Goal: Task Accomplishment & Management: Manage account settings

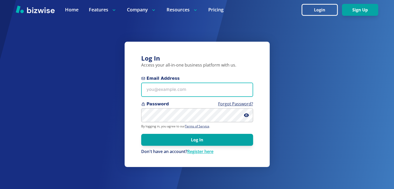
click at [184, 91] on input "Email Address" at bounding box center [197, 90] width 112 height 14
type input "[EMAIL_ADDRESS][DOMAIN_NAME]"
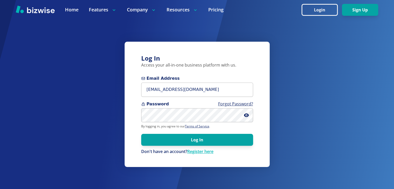
click at [141, 134] on button "Log In" at bounding box center [197, 140] width 112 height 12
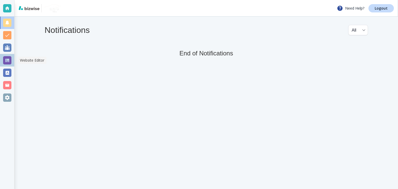
click at [6, 59] on div at bounding box center [7, 60] width 8 height 8
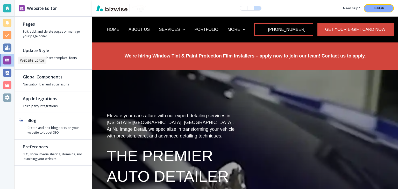
click at [43, 32] on h4 "Edit, add, and delete pages or manage your page order" at bounding box center [53, 33] width 61 height 9
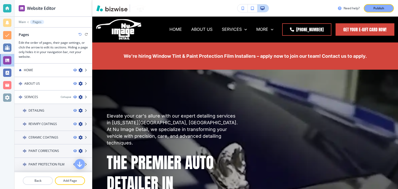
click at [44, 69] on div "HOME" at bounding box center [41, 70] width 55 height 5
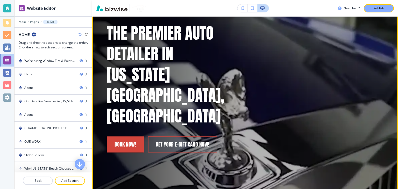
scroll to position [181, 0]
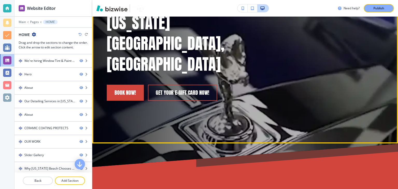
click at [235, 85] on div "Elevate your car's allure with our expert detailing services in Virginia Beach,…" at bounding box center [244, 16] width 305 height 255
click at [240, 97] on div "Elevate your car's allure with our expert detailing services in Virginia Beach,…" at bounding box center [244, 16] width 305 height 255
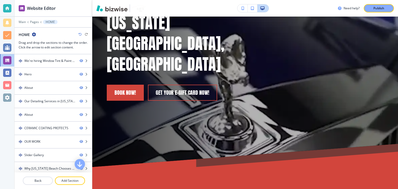
click at [70, 179] on p "Add Section" at bounding box center [69, 180] width 29 height 5
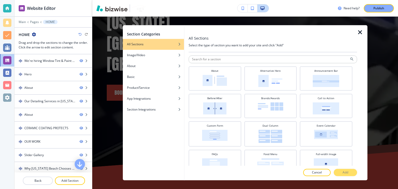
click at [241, 61] on input "text" at bounding box center [272, 59] width 168 height 8
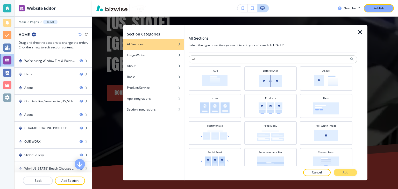
type input "o"
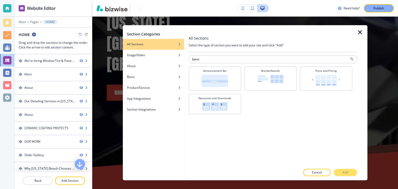
type input "bann"
click at [213, 83] on img at bounding box center [214, 81] width 26 height 12
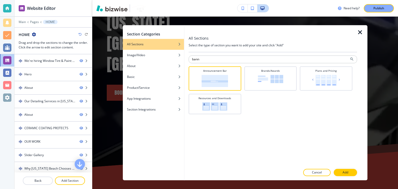
click at [351, 171] on button "Add" at bounding box center [344, 172] width 23 height 7
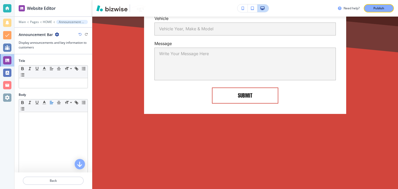
scroll to position [4563, 0]
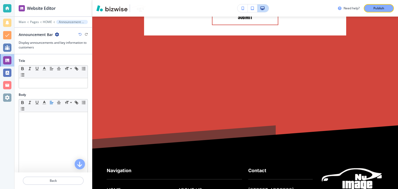
click at [48, 23] on p "HOME" at bounding box center [47, 22] width 9 height 4
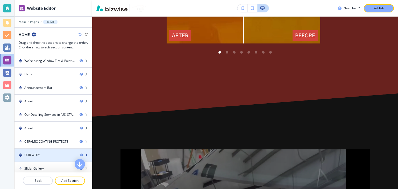
scroll to position [290, 0]
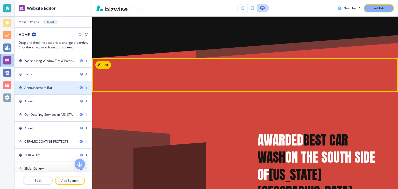
click at [36, 86] on div "Announcement Bar" at bounding box center [38, 87] width 28 height 5
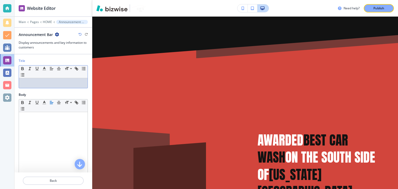
click at [64, 81] on p at bounding box center [52, 83] width 63 height 5
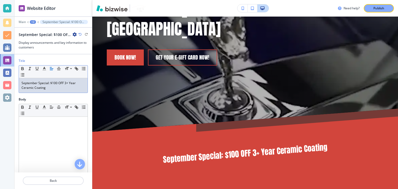
scroll to position [212, 0]
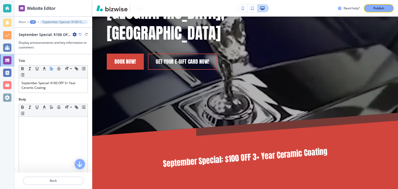
click at [72, 126] on div at bounding box center [53, 150] width 69 height 67
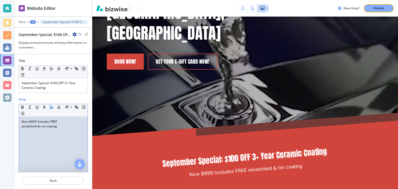
click at [376, 8] on p "Publish" at bounding box center [378, 8] width 11 height 5
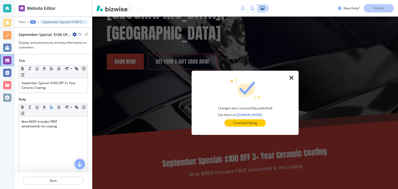
click at [292, 76] on icon "button" at bounding box center [291, 78] width 6 height 6
